Goal: Information Seeking & Learning: Learn about a topic

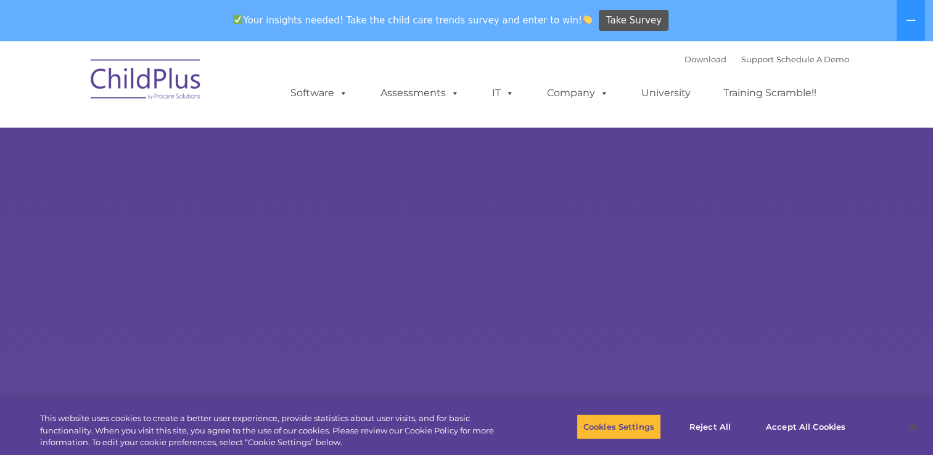
select select "MEDIUM"
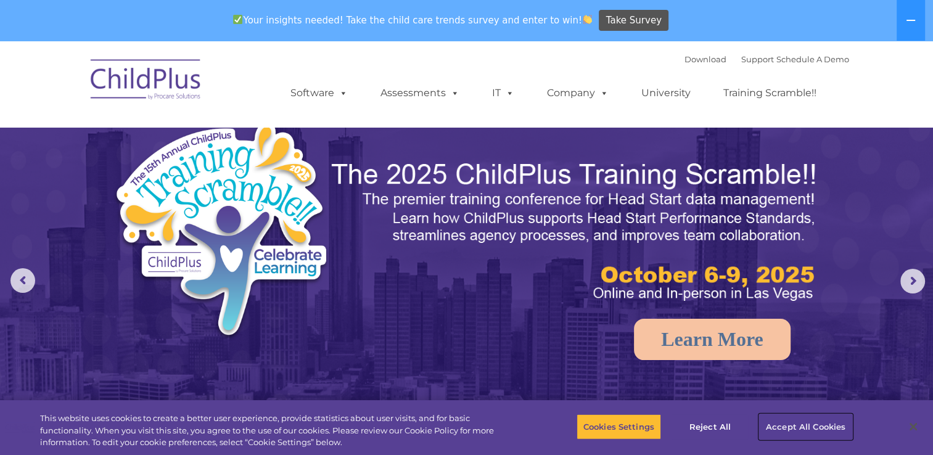
click at [789, 433] on button "Accept All Cookies" at bounding box center [805, 427] width 93 height 26
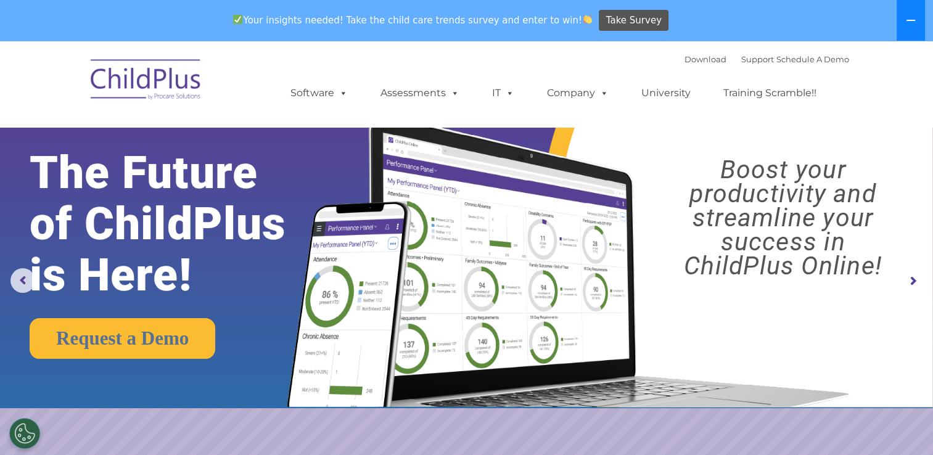
click at [909, 23] on icon at bounding box center [911, 20] width 10 height 10
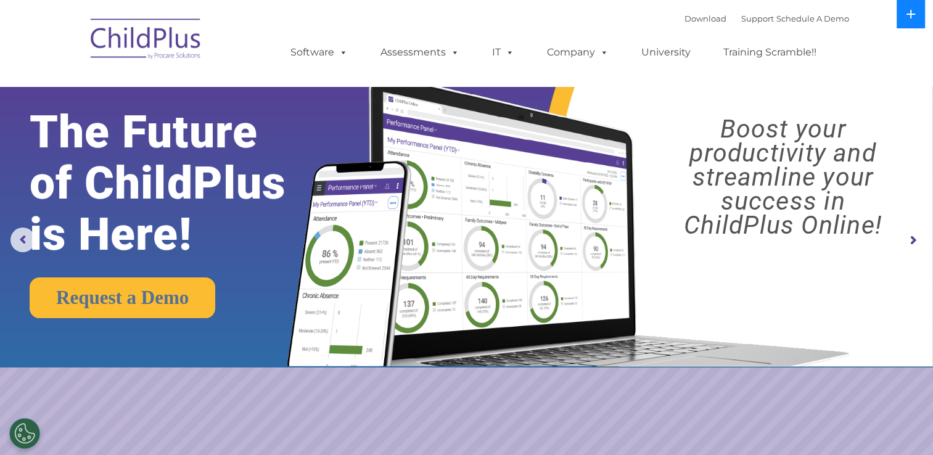
click at [909, 23] on button at bounding box center [910, 14] width 28 height 28
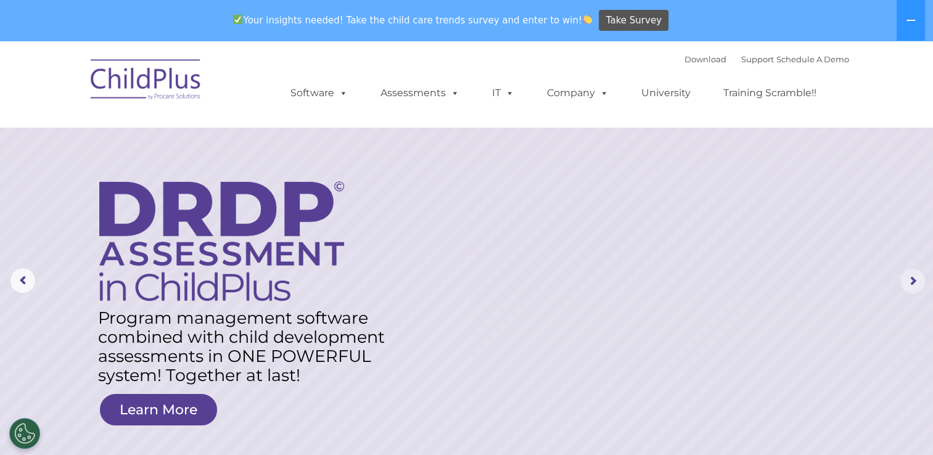
click at [907, 277] on rs-arrow at bounding box center [912, 281] width 25 height 25
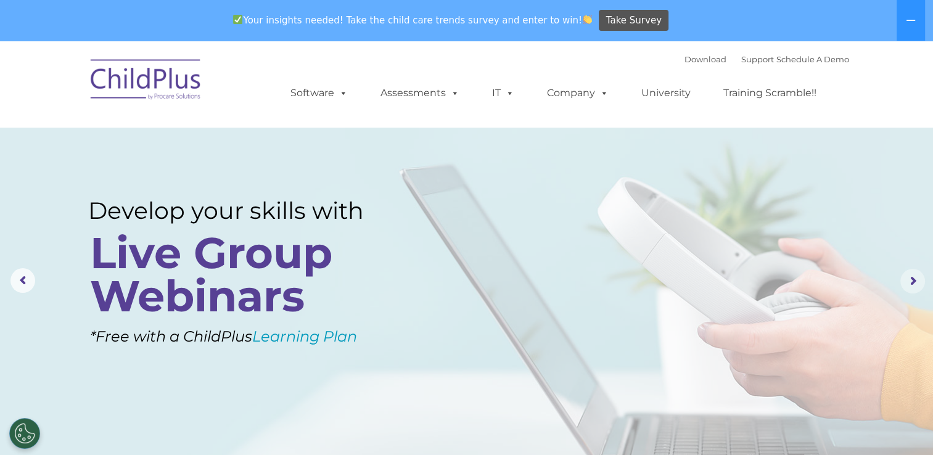
click at [907, 277] on rs-arrow at bounding box center [912, 281] width 25 height 25
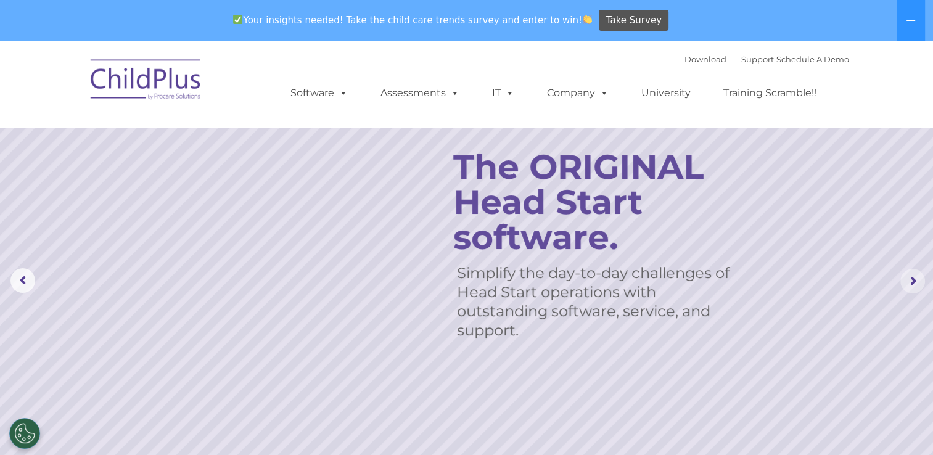
click at [907, 277] on rs-arrow at bounding box center [912, 281] width 25 height 25
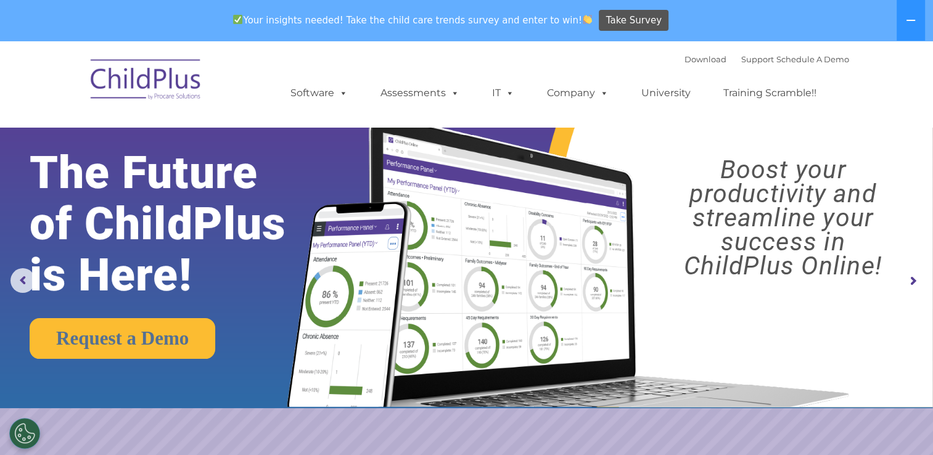
click at [907, 277] on rs-arrow at bounding box center [912, 281] width 25 height 25
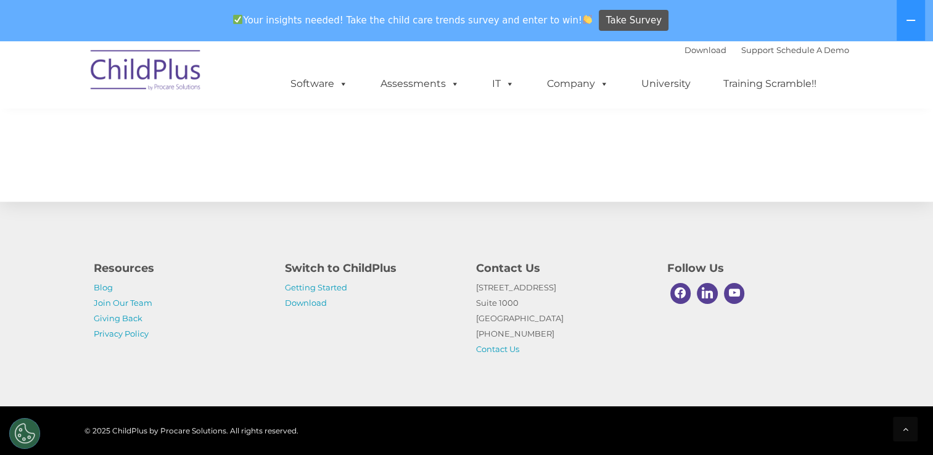
scroll to position [1389, 0]
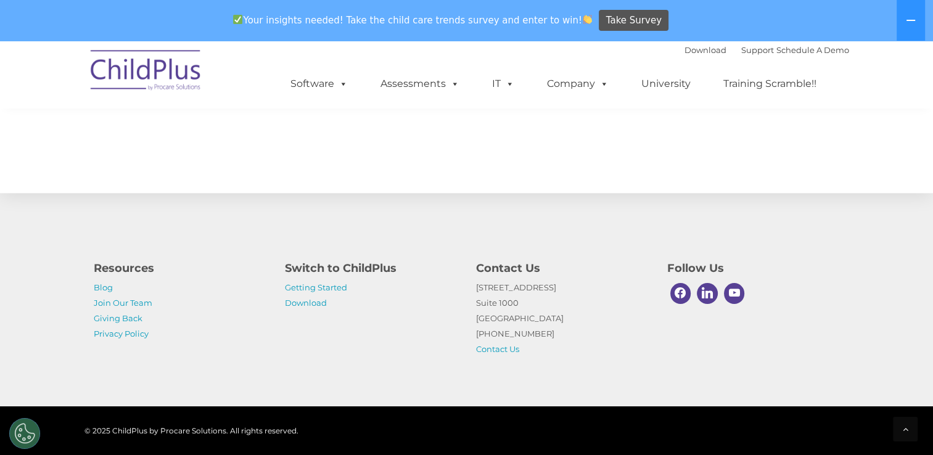
click at [816, 25] on div "Your insights needed! Take the child care trends survey and enter to win! Take …" at bounding box center [449, 21] width 898 height 40
click at [641, 354] on p "[STREET_ADDRESS] [PHONE_NUMBER] Contact Us" at bounding box center [562, 318] width 173 height 77
